Goal: Task Accomplishment & Management: Manage account settings

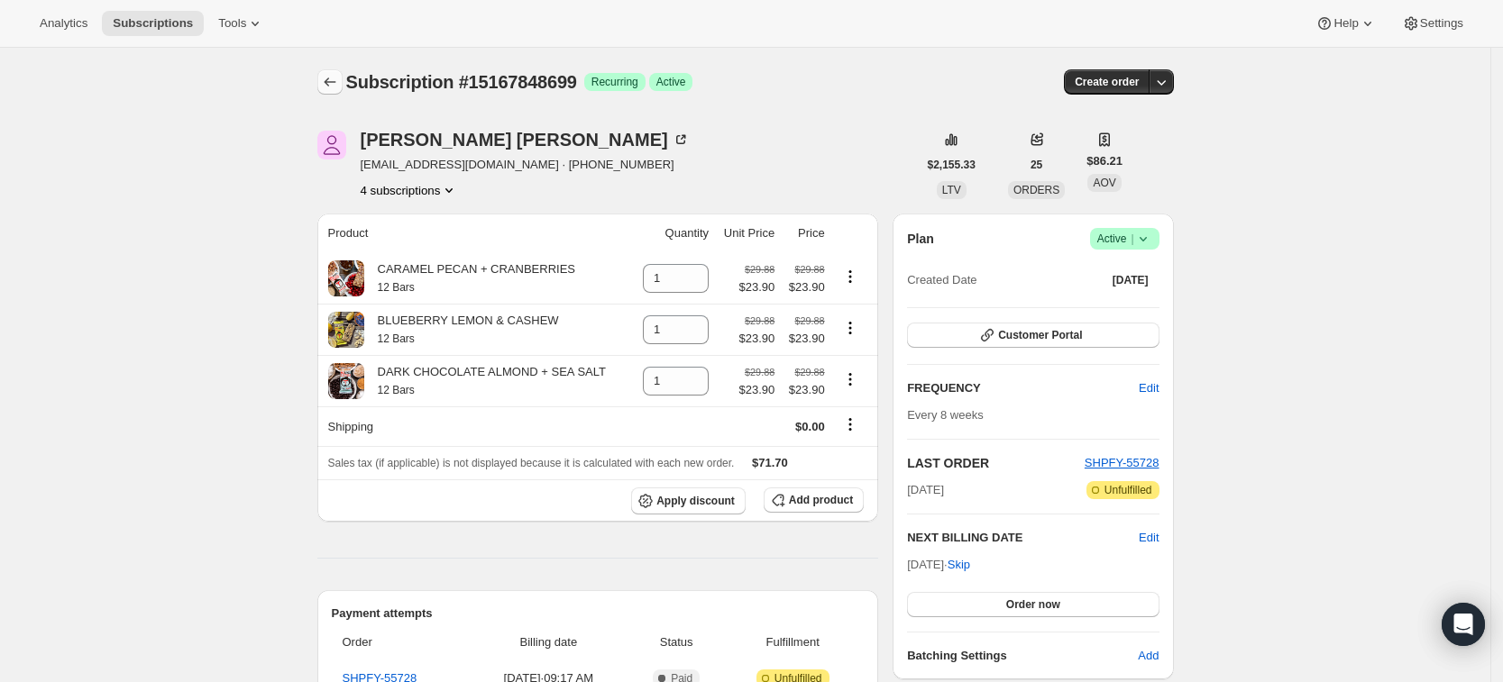
click at [326, 81] on button "Subscriptions" at bounding box center [329, 81] width 25 height 25
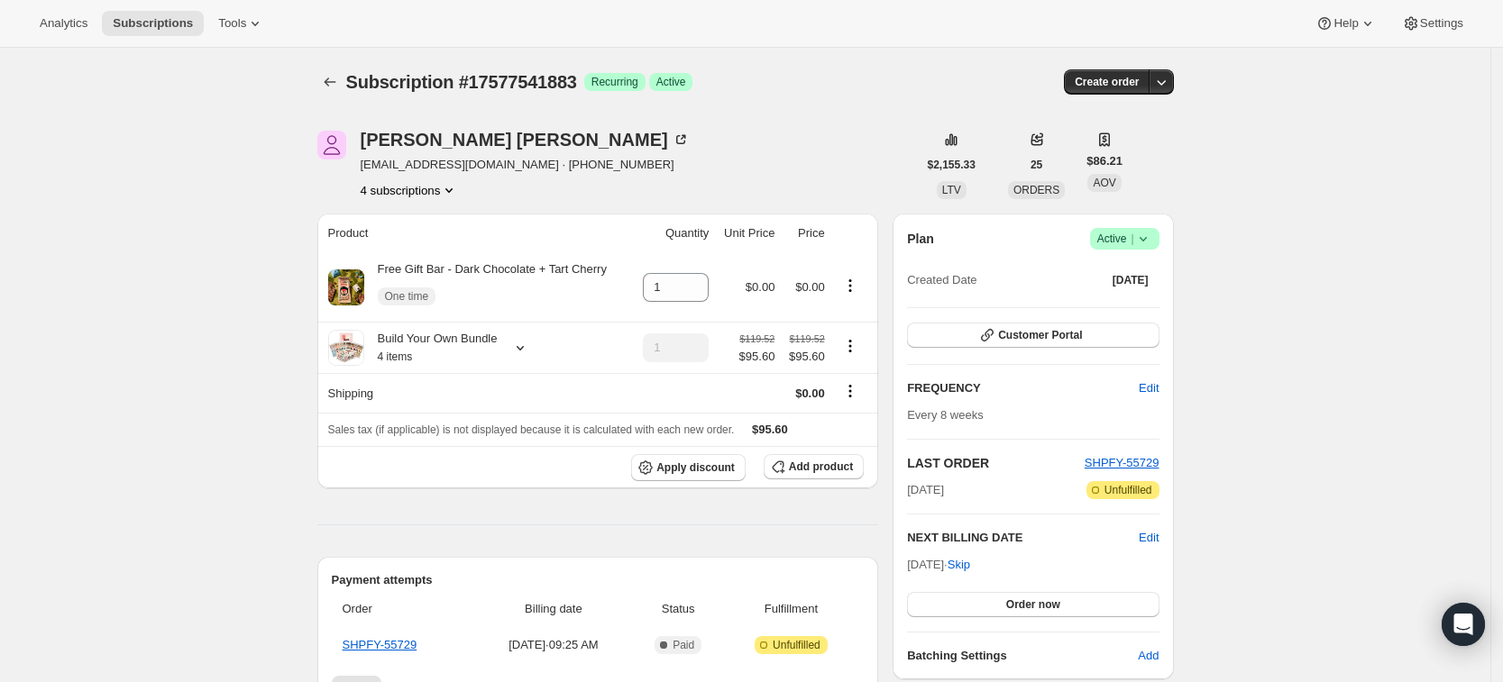
drag, startPoint x: 467, startPoint y: 188, endPoint x: 456, endPoint y: 192, distance: 11.4
click at [466, 188] on div "4 subscriptions" at bounding box center [525, 190] width 329 height 18
click at [447, 194] on icon "Product actions" at bounding box center [449, 190] width 18 height 18
click at [423, 228] on span "15167848699" at bounding box center [415, 224] width 125 height 18
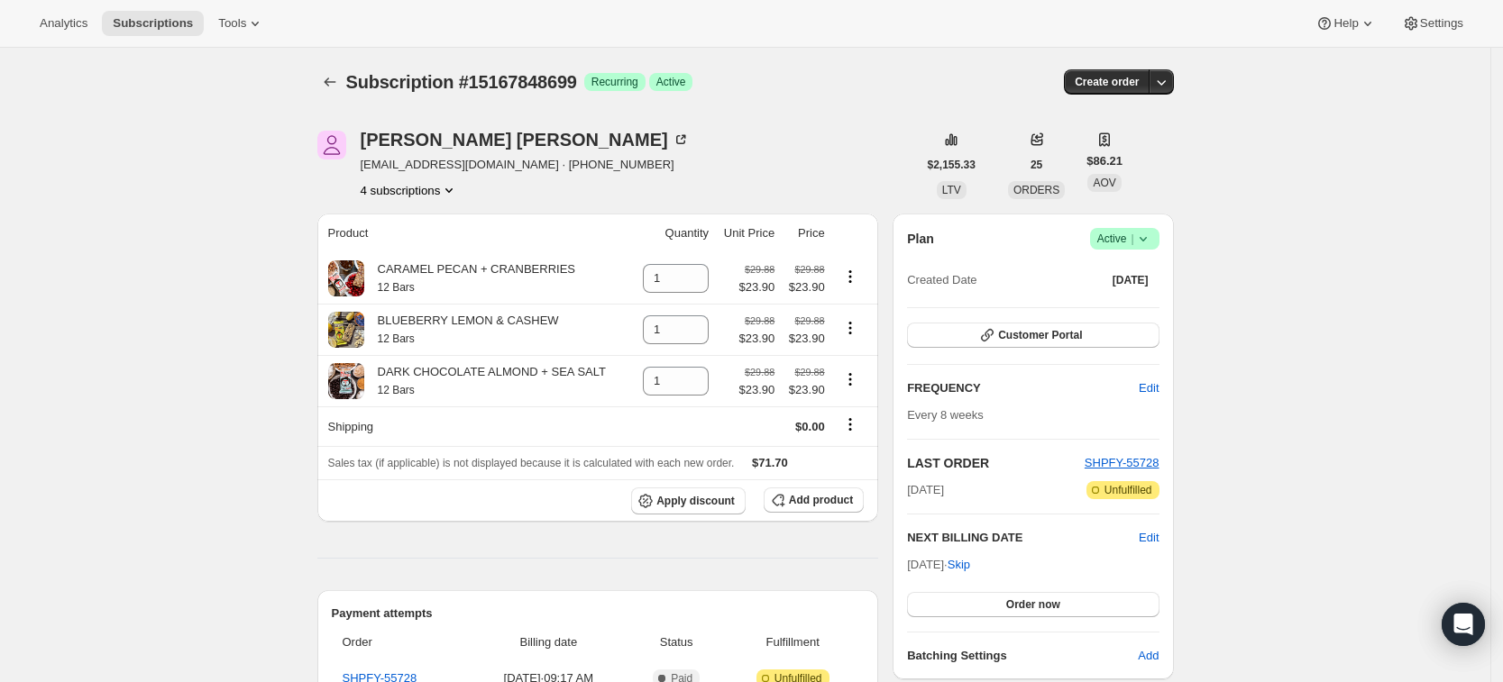
click at [447, 191] on icon "Product actions" at bounding box center [449, 190] width 18 height 18
click at [424, 250] on span "15167881467" at bounding box center [415, 255] width 125 height 18
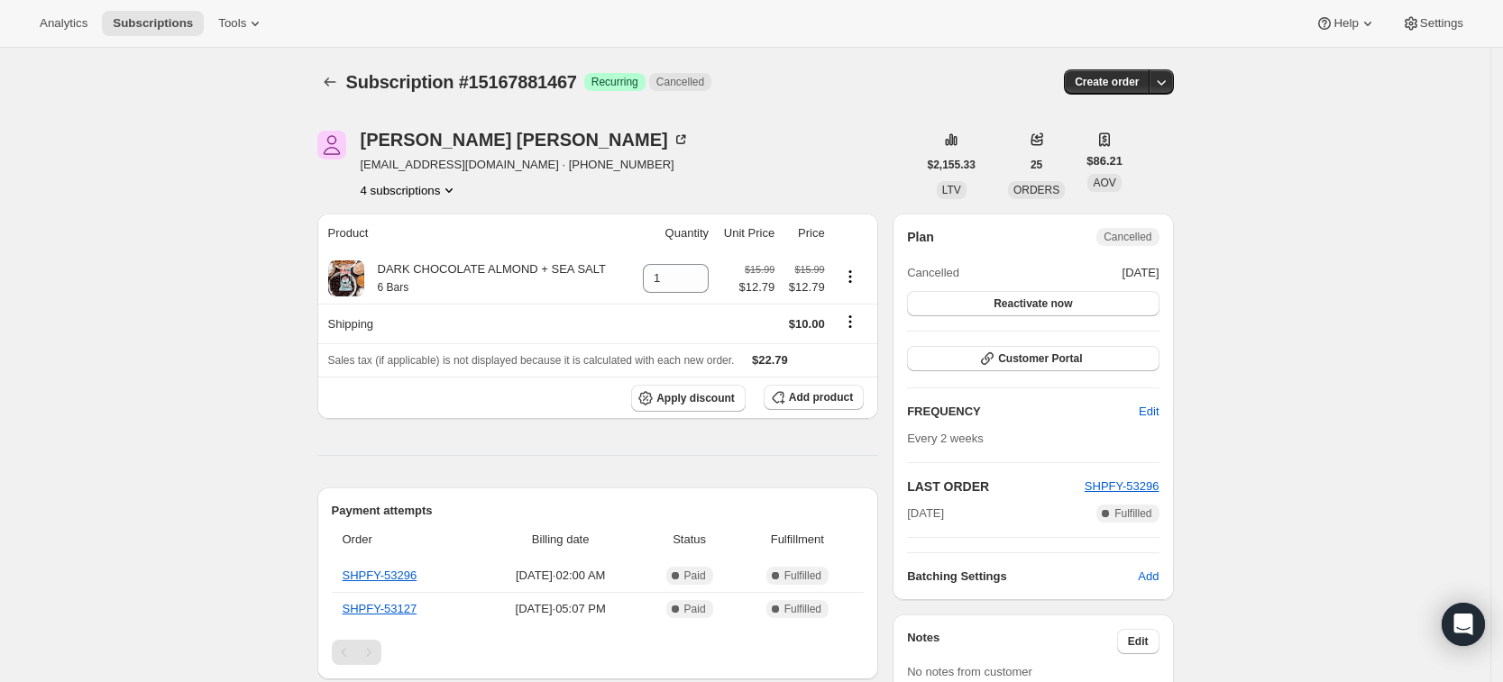
click at [452, 192] on icon "Product actions" at bounding box center [449, 190] width 18 height 18
click at [436, 277] on span "17577541883" at bounding box center [415, 286] width 125 height 18
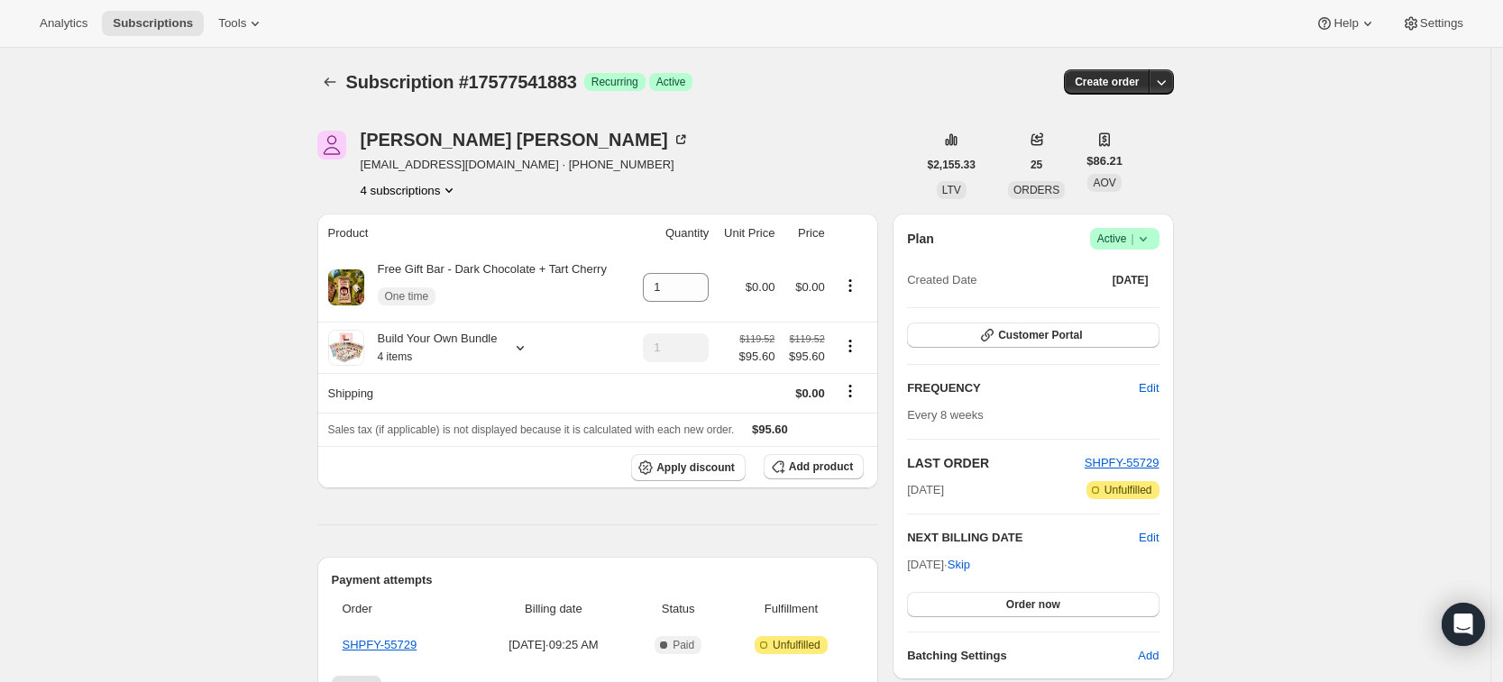
click at [441, 188] on button "4 subscriptions" at bounding box center [410, 190] width 98 height 18
click at [404, 316] on span "9493709051" at bounding box center [385, 316] width 65 height 14
